Goal: Book appointment/travel/reservation

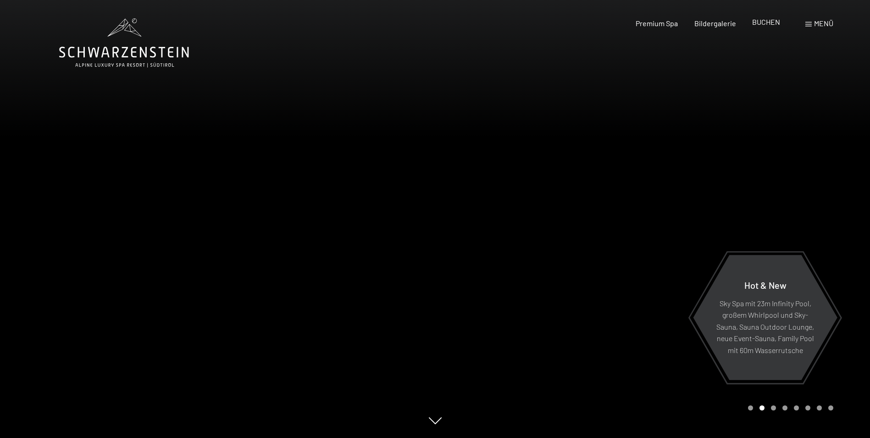
click at [766, 21] on span "BUCHEN" at bounding box center [766, 21] width 28 height 9
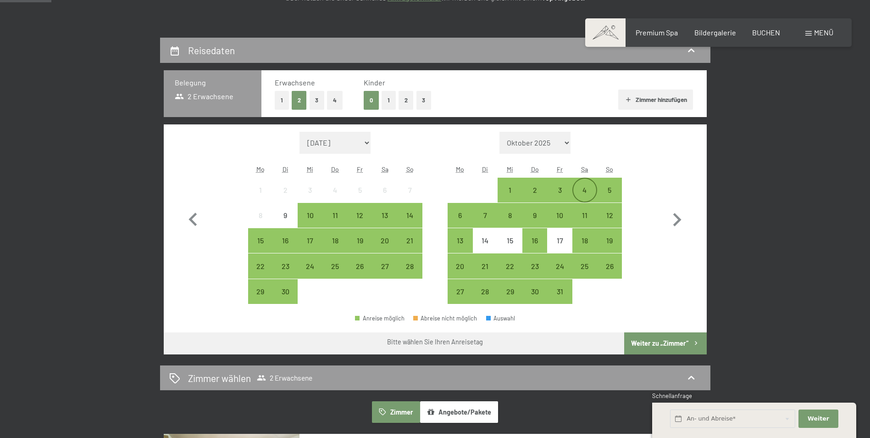
scroll to position [183, 0]
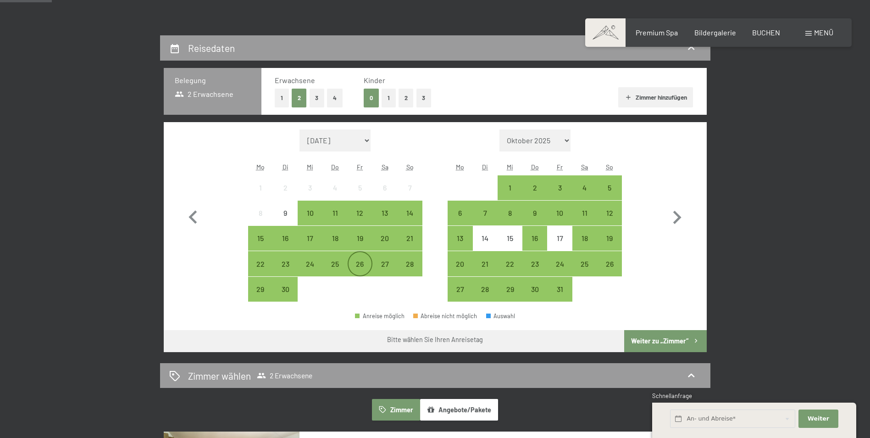
click at [361, 267] on div "26" at bounding box center [360, 271] width 23 height 23
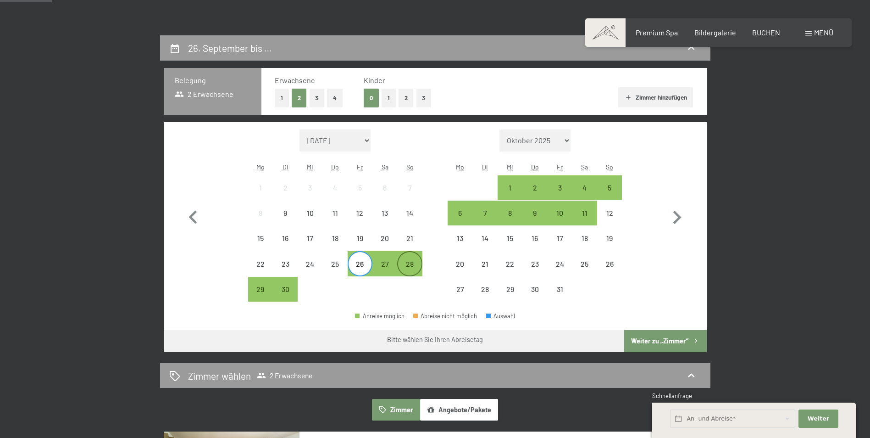
click at [414, 266] on div "28" at bounding box center [409, 271] width 23 height 23
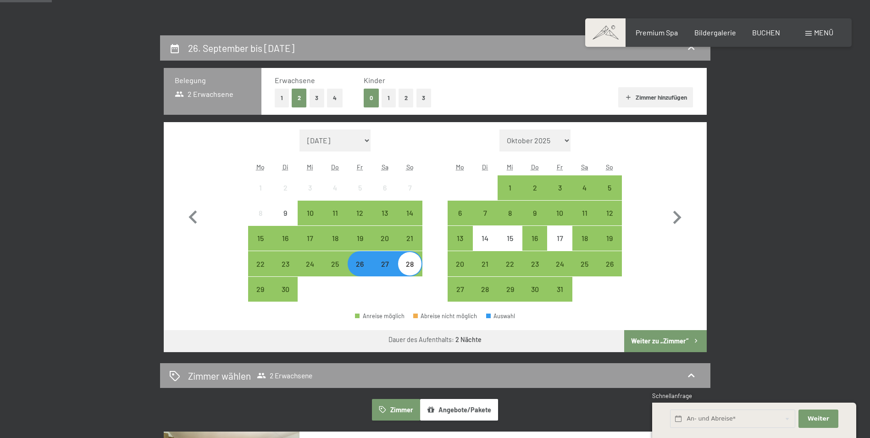
click at [670, 345] on button "Weiter zu „Zimmer“" at bounding box center [665, 341] width 82 height 22
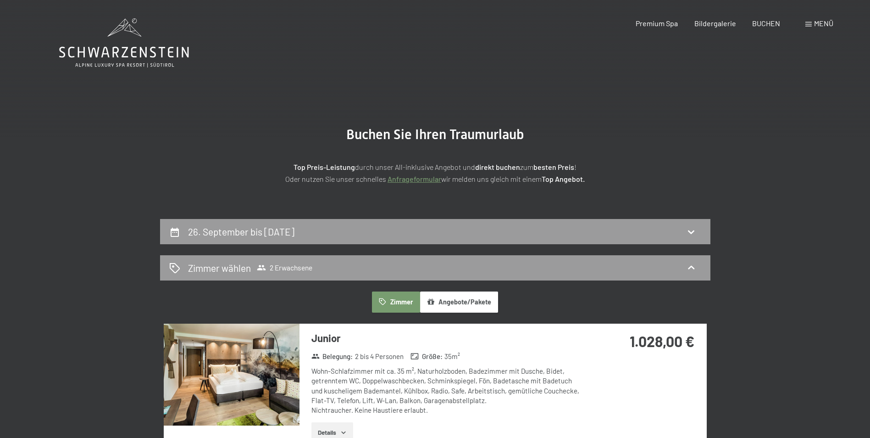
scroll to position [46, 0]
